Goal: Find specific page/section: Find specific page/section

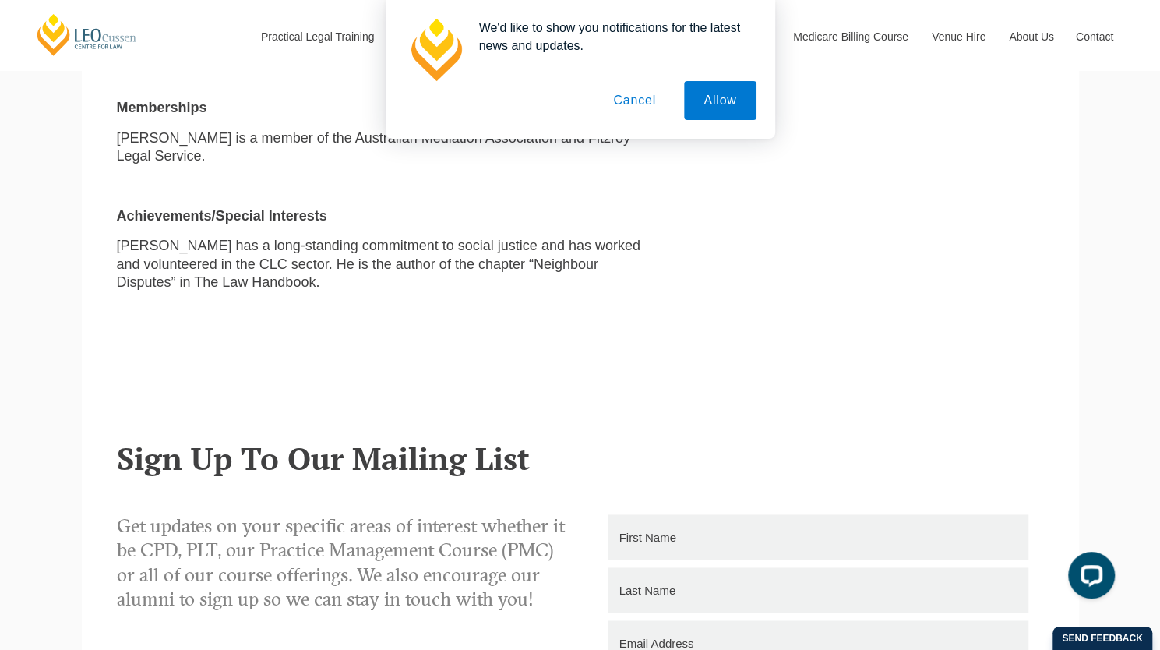
scroll to position [705, 0]
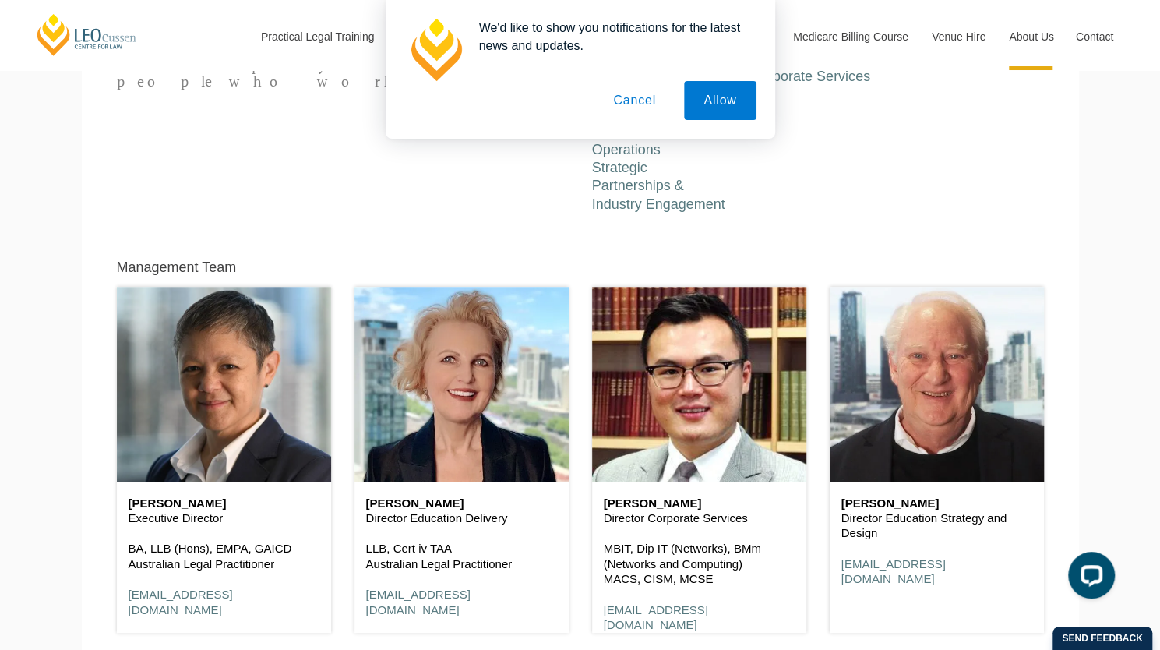
click at [626, 105] on button "Cancel" at bounding box center [635, 100] width 82 height 39
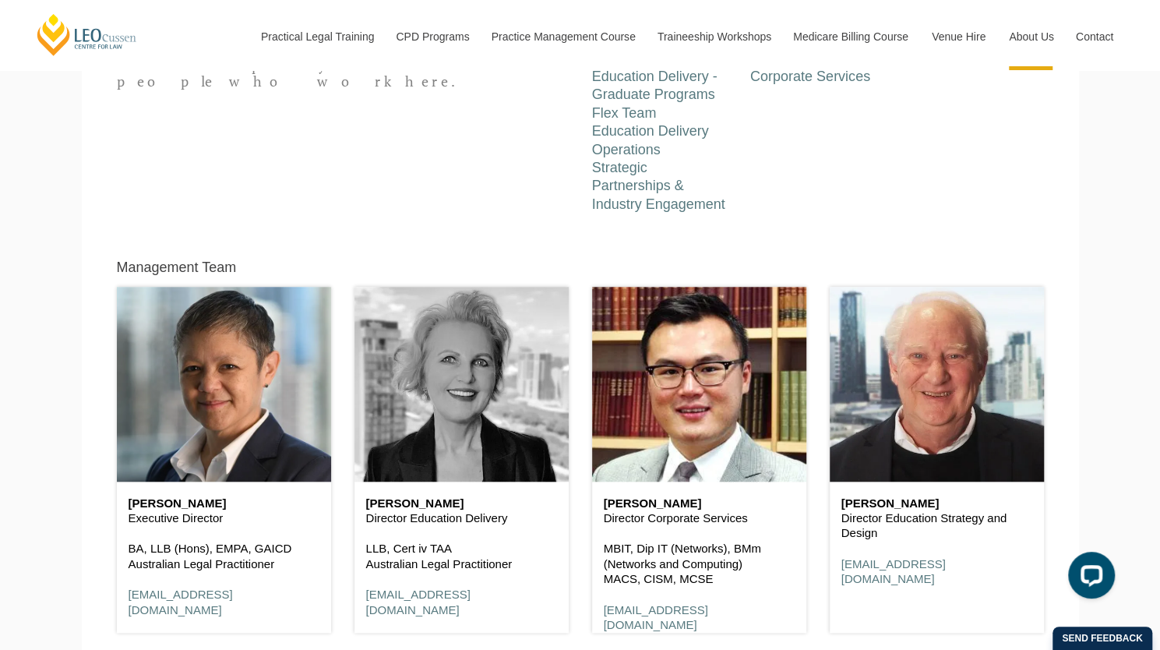
scroll to position [1002, 0]
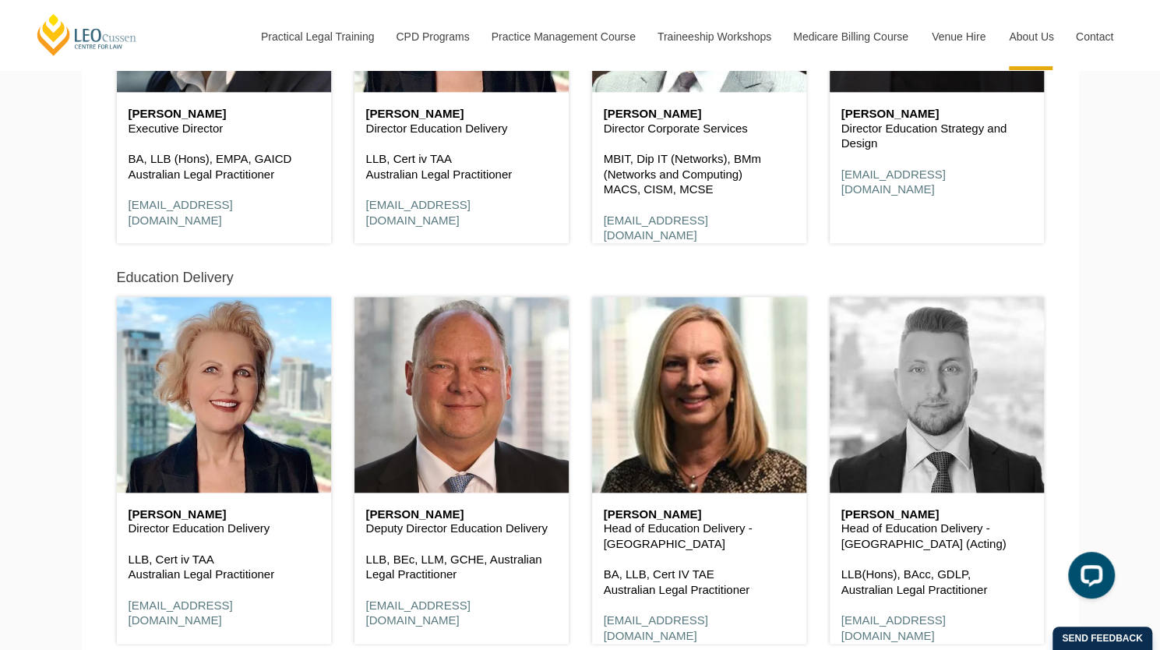
click at [932, 423] on header at bounding box center [937, 394] width 214 height 195
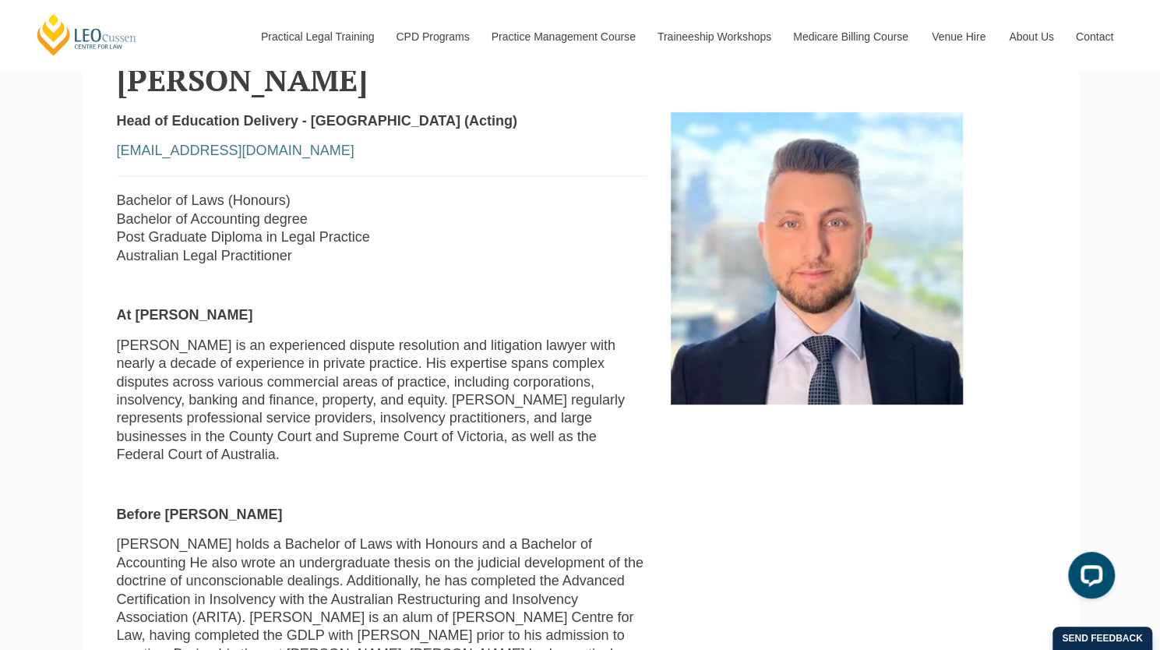
scroll to position [440, 0]
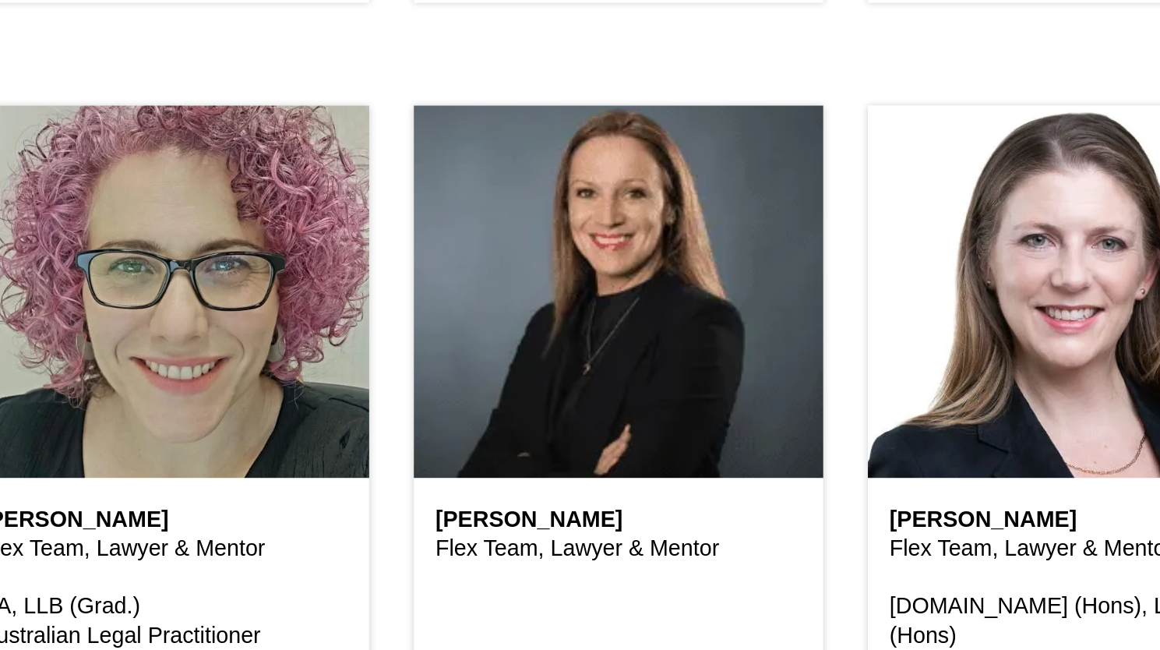
scroll to position [4288, 0]
